Goal: Navigation & Orientation: Find specific page/section

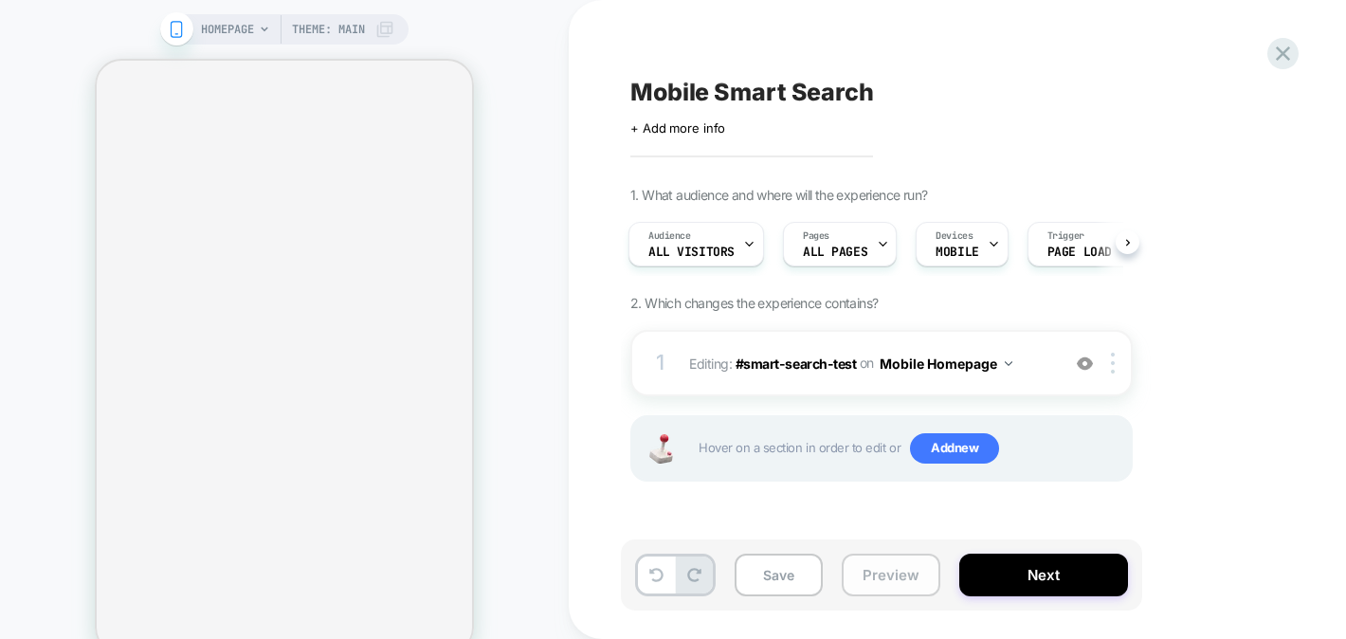
click at [882, 590] on button "Preview" at bounding box center [890, 574] width 99 height 43
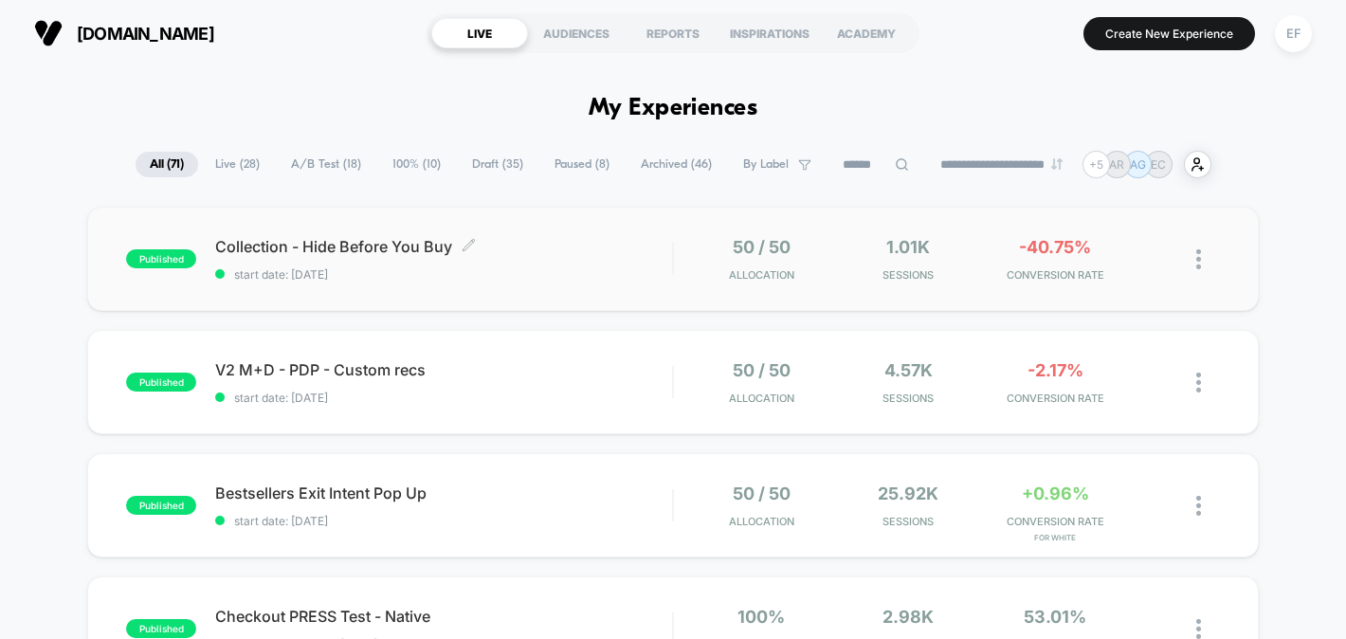
click at [537, 256] on div "Collection - Hide Before You Buy Click to edit experience details Click to edit…" at bounding box center [443, 259] width 457 height 45
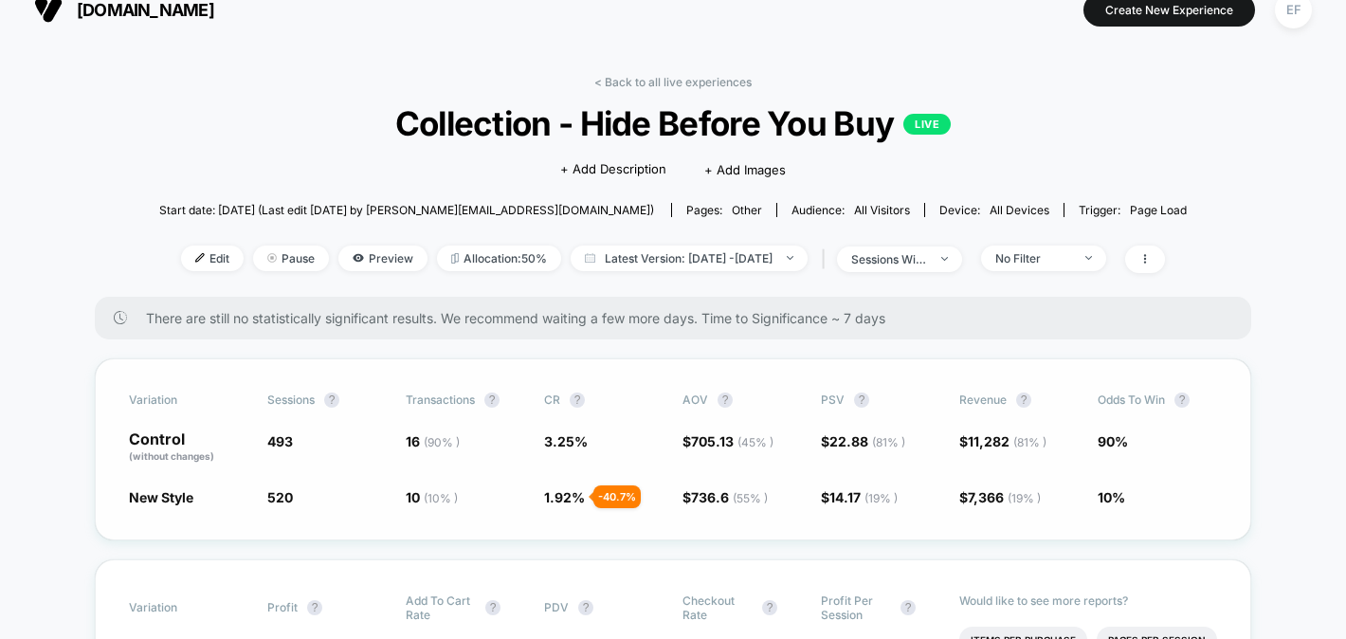
scroll to position [25, 0]
click at [707, 77] on link "< Back to all live experiences" at bounding box center [672, 81] width 157 height 14
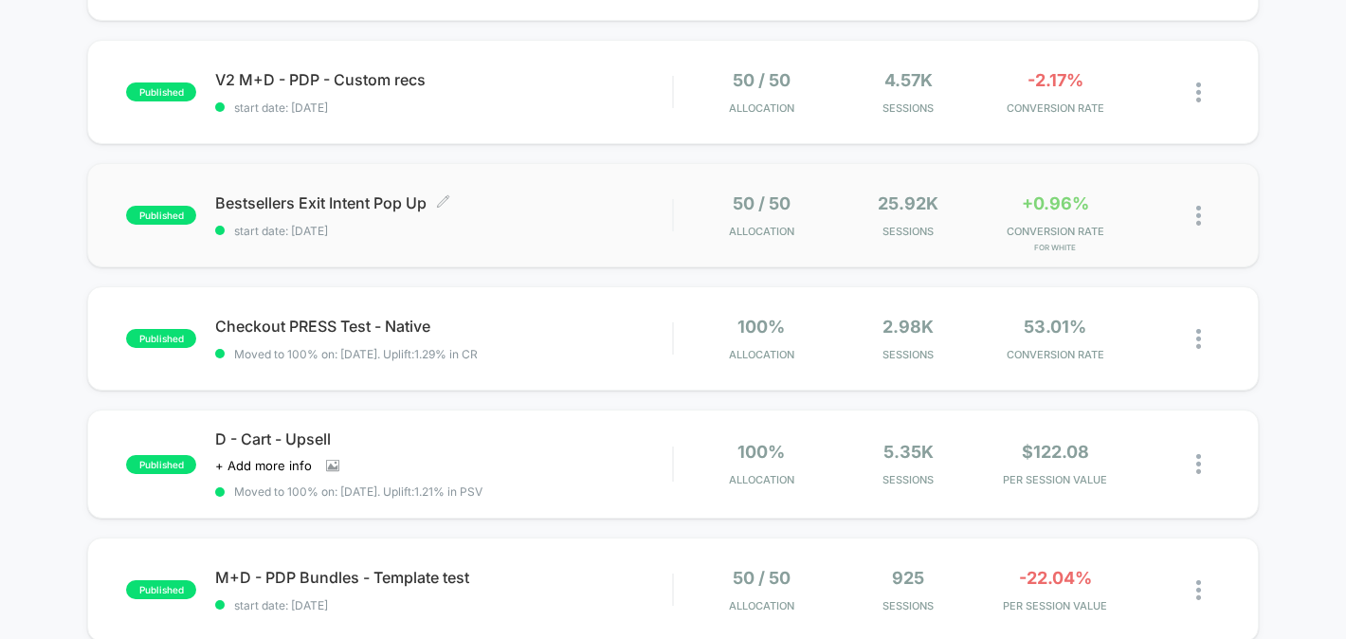
scroll to position [325, 0]
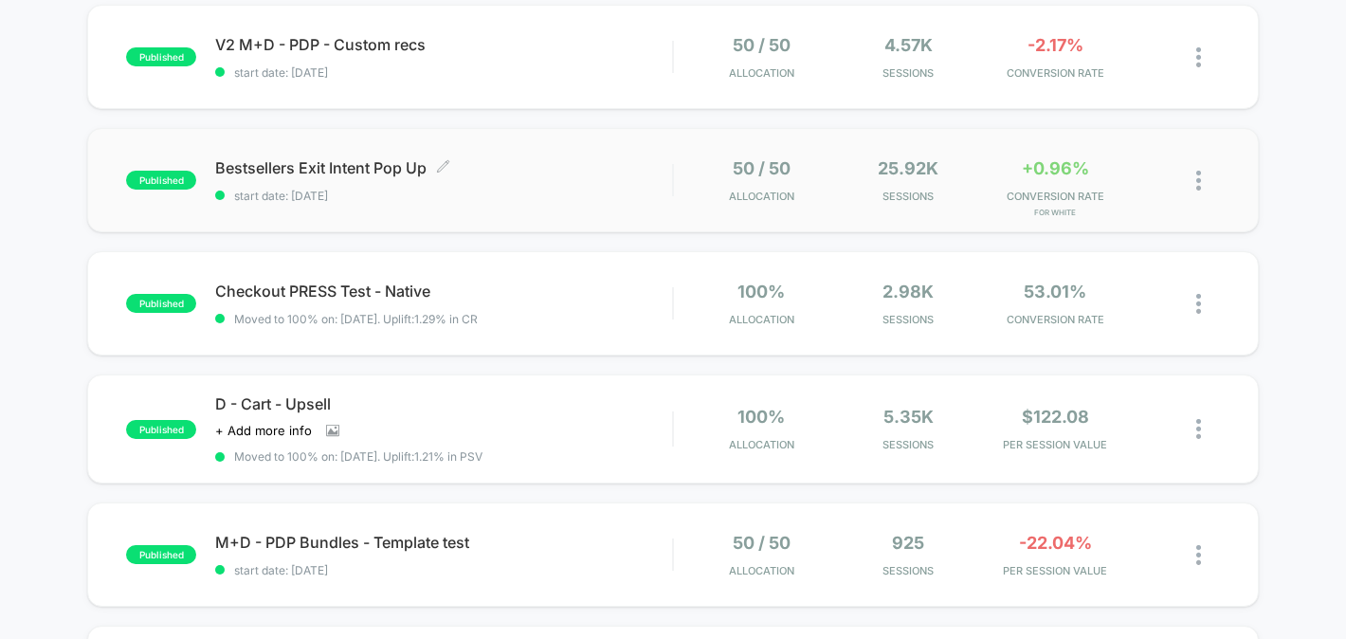
click at [567, 176] on span "Bestsellers Exit Intent Pop Up Click to edit experience details" at bounding box center [443, 167] width 457 height 19
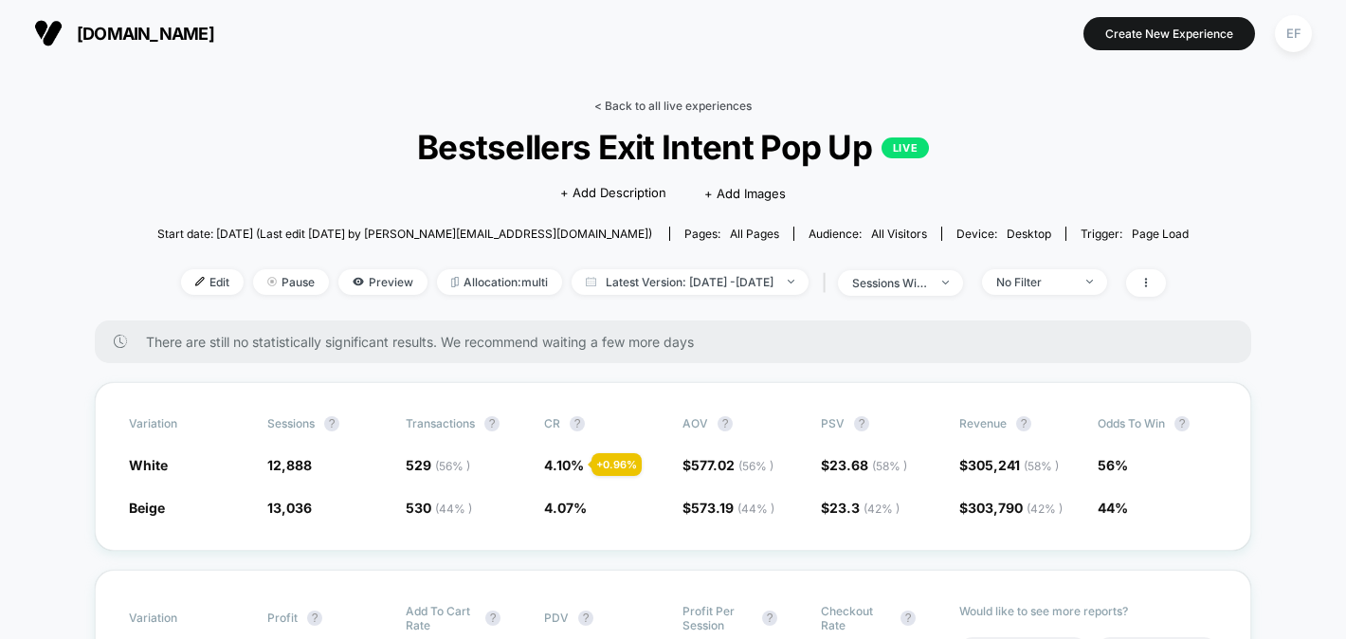
click at [688, 102] on link "< Back to all live experiences" at bounding box center [672, 106] width 157 height 14
